Goal: Transaction & Acquisition: Purchase product/service

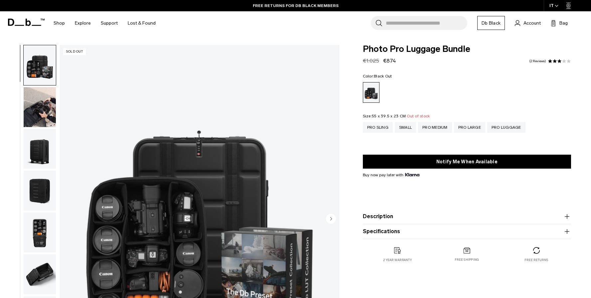
click at [23, 23] on icon at bounding box center [26, 22] width 37 height 7
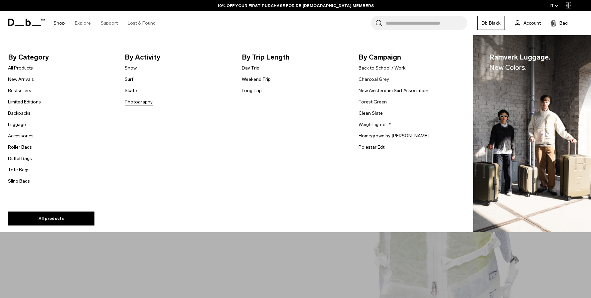
click at [149, 99] on link "Photography" at bounding box center [139, 101] width 28 height 7
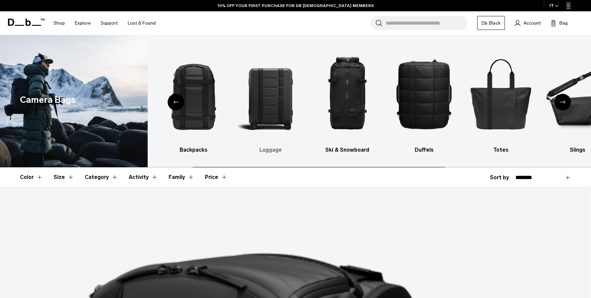
click at [270, 104] on img "3 / 10" at bounding box center [270, 94] width 65 height 98
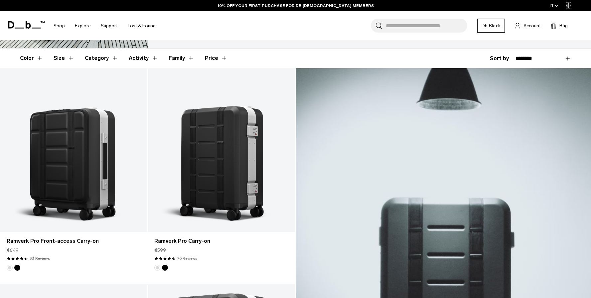
scroll to position [128, 0]
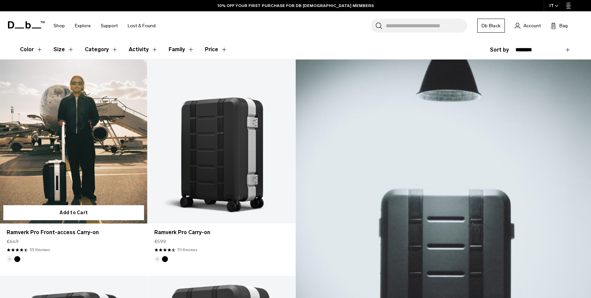
click at [76, 167] on link "Ramverk Pro Front-access Carry-on" at bounding box center [73, 142] width 147 height 164
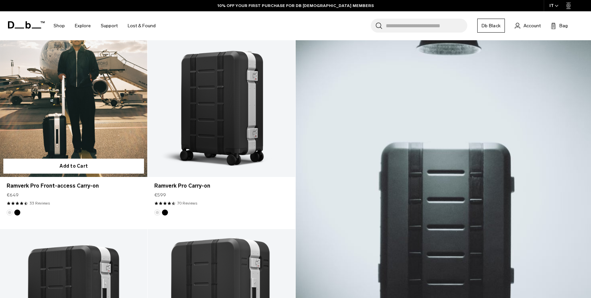
scroll to position [250, 0]
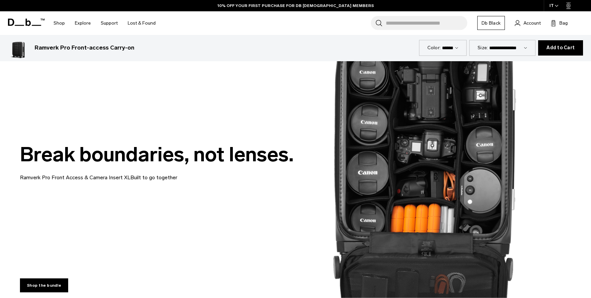
scroll to position [1315, 0]
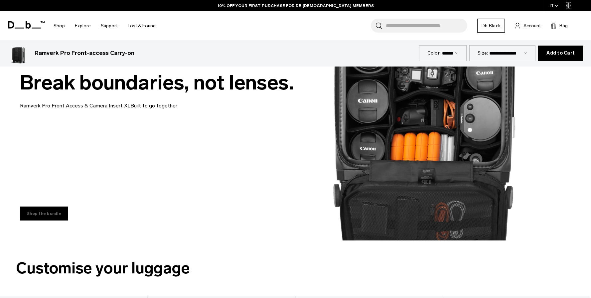
click at [34, 216] on link "Shop the bundle" at bounding box center [44, 213] width 48 height 14
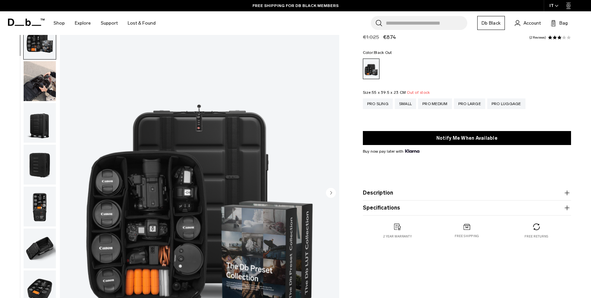
scroll to position [39, 0]
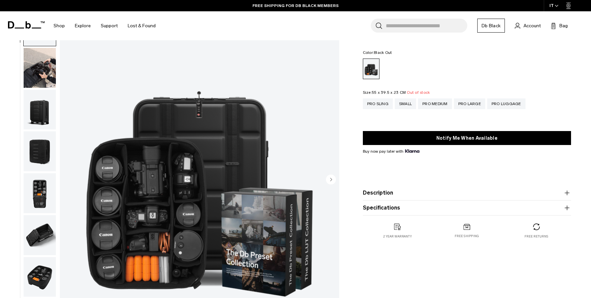
click at [332, 178] on circle "Next slide" at bounding box center [331, 179] width 10 height 10
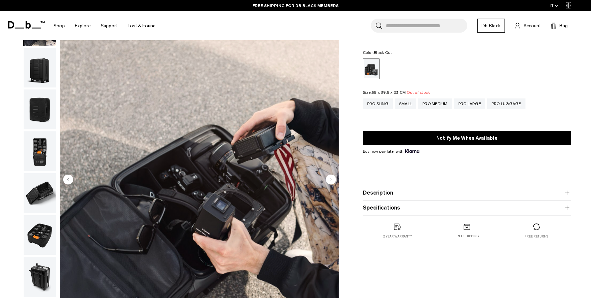
click at [332, 178] on circle "Next slide" at bounding box center [331, 179] width 10 height 10
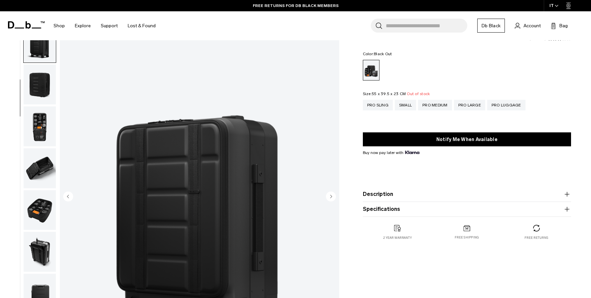
scroll to position [0, 0]
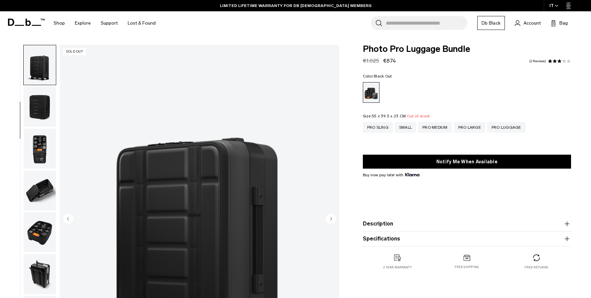
click at [439, 177] on div "Buy now pay later with" at bounding box center [467, 175] width 208 height 6
